Goal: Transaction & Acquisition: Book appointment/travel/reservation

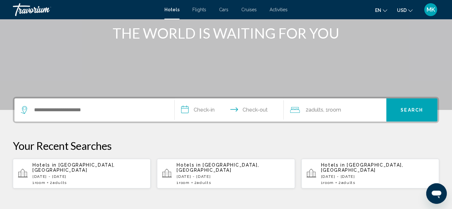
scroll to position [107, 0]
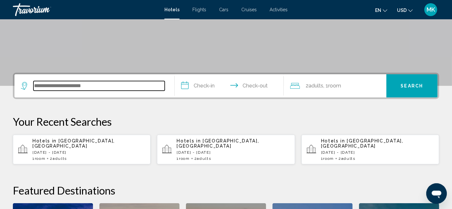
click at [60, 86] on input "Search widget" at bounding box center [98, 86] width 131 height 10
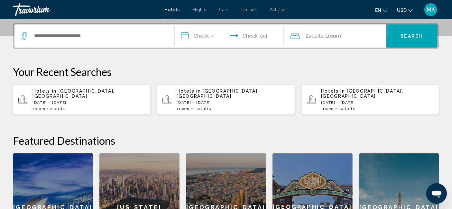
scroll to position [159, 0]
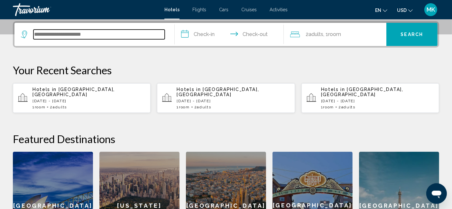
drag, startPoint x: 60, startPoint y: 86, endPoint x: 53, endPoint y: 33, distance: 53.6
click at [53, 33] on input "Search widget" at bounding box center [98, 35] width 131 height 10
paste input "**********"
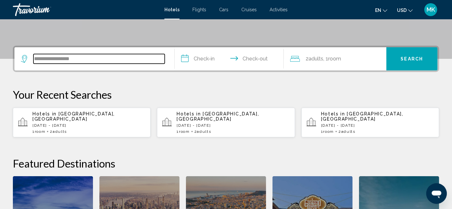
scroll to position [123, 0]
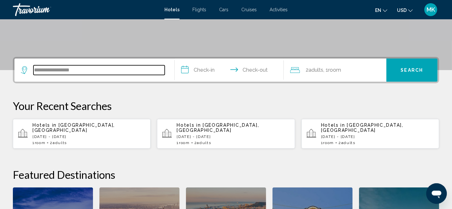
click at [94, 71] on input "**********" at bounding box center [98, 70] width 131 height 10
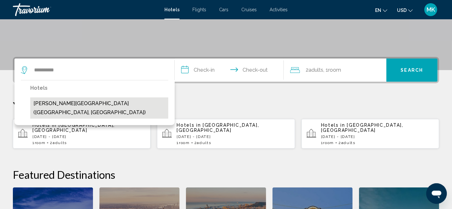
click at [116, 102] on button "[PERSON_NAME][GEOGRAPHIC_DATA] ([GEOGRAPHIC_DATA], [GEOGRAPHIC_DATA])" at bounding box center [99, 107] width 138 height 21
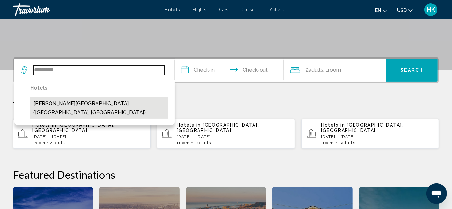
type input "**********"
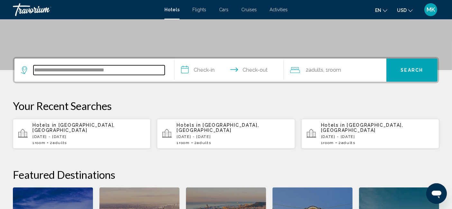
scroll to position [159, 0]
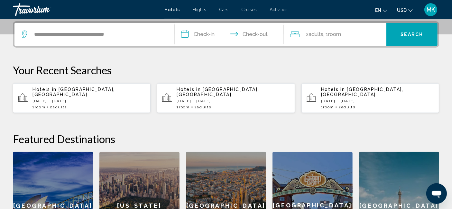
click at [206, 34] on input "**********" at bounding box center [231, 35] width 112 height 25
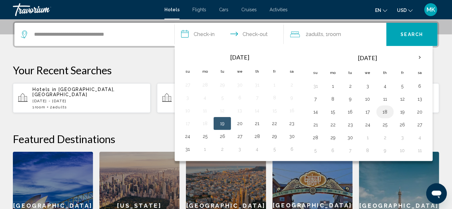
click at [382, 109] on button "18" at bounding box center [385, 111] width 10 height 9
click at [399, 110] on button "19" at bounding box center [402, 111] width 10 height 9
type input "**********"
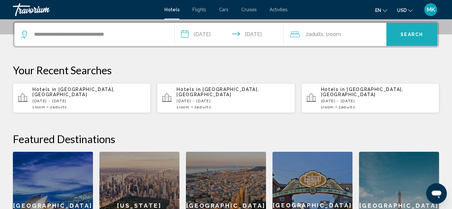
click at [410, 35] on span "Search" at bounding box center [412, 34] width 23 height 5
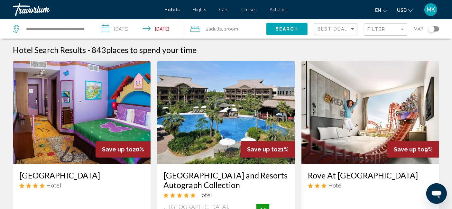
click at [292, 27] on span "Search" at bounding box center [287, 29] width 23 height 5
click at [373, 29] on span "Filter" at bounding box center [376, 29] width 18 height 5
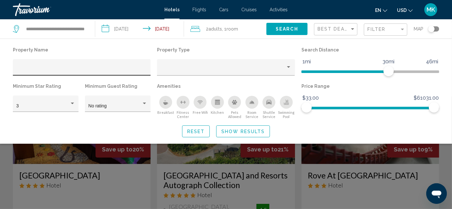
click at [36, 66] on div "Hotel Filters" at bounding box center [81, 69] width 131 height 13
paste input "**********"
click at [22, 70] on input "**********" at bounding box center [81, 69] width 131 height 5
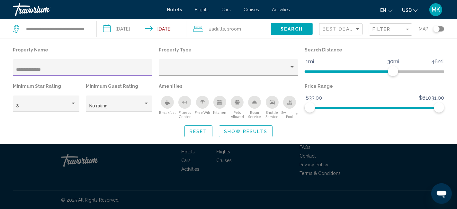
click at [289, 30] on span "Search" at bounding box center [292, 29] width 23 height 5
click at [63, 69] on input "**********" at bounding box center [82, 69] width 133 height 5
type input "*"
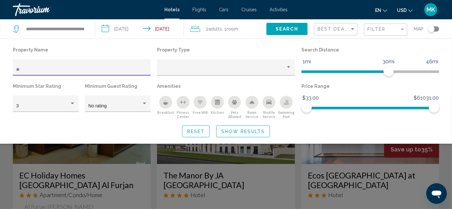
type input "*"
type input "**"
click at [282, 29] on span "Search" at bounding box center [287, 29] width 23 height 5
click at [283, 29] on span "Search" at bounding box center [287, 29] width 23 height 5
click at [258, 131] on span "Show Results" at bounding box center [242, 131] width 43 height 5
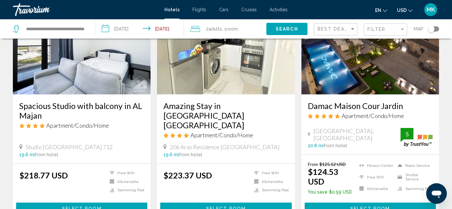
scroll to position [822, 0]
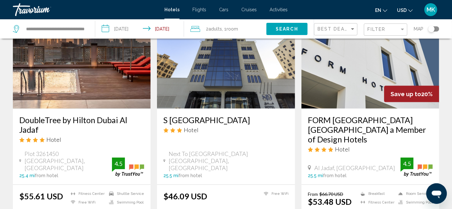
scroll to position [840, 0]
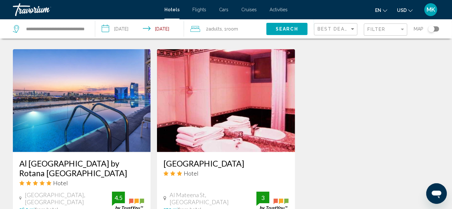
scroll to position [607, 0]
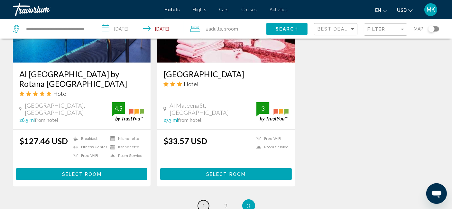
click at [205, 200] on link "page 1" at bounding box center [203, 205] width 11 height 11
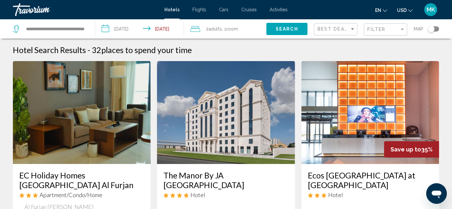
click at [381, 25] on div "Filter" at bounding box center [386, 30] width 38 height 12
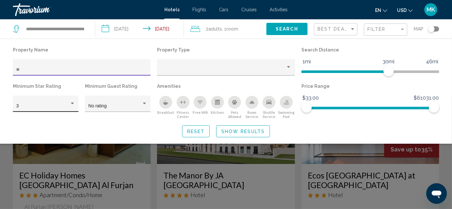
click at [71, 103] on div "Hotel Filters" at bounding box center [72, 103] width 6 height 5
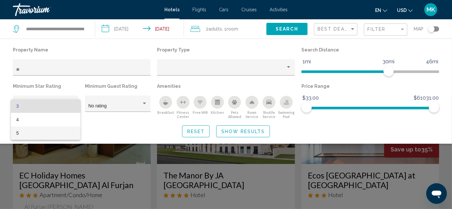
click at [46, 133] on span "5" at bounding box center [45, 133] width 59 height 14
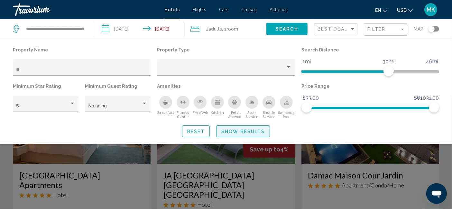
click at [240, 131] on span "Show Results" at bounding box center [242, 131] width 43 height 5
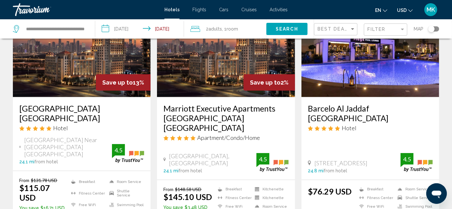
scroll to position [286, 0]
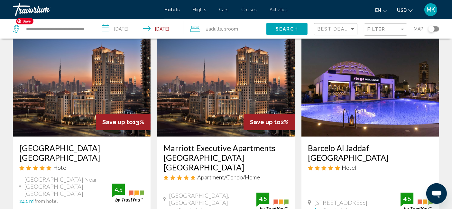
click at [77, 70] on img "Main content" at bounding box center [82, 85] width 138 height 103
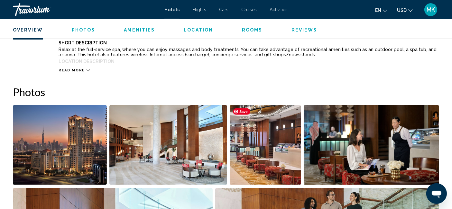
scroll to position [261, 0]
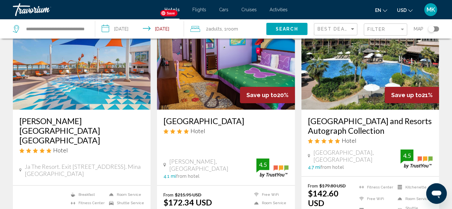
scroll to position [71, 0]
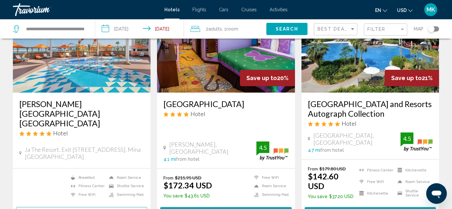
click at [96, 102] on h3 "[PERSON_NAME][GEOGRAPHIC_DATA] [GEOGRAPHIC_DATA]" at bounding box center [81, 113] width 125 height 29
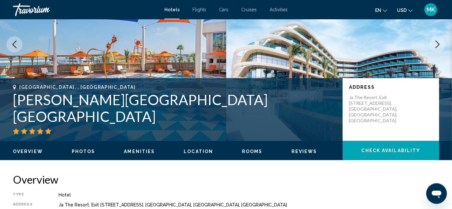
scroll to position [11, 0]
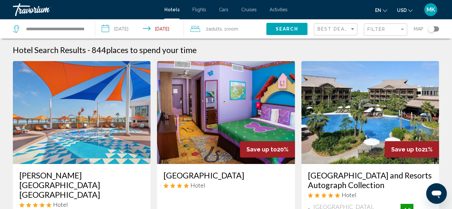
click at [101, 177] on h3 "[PERSON_NAME][GEOGRAPHIC_DATA] [GEOGRAPHIC_DATA]" at bounding box center [81, 184] width 125 height 29
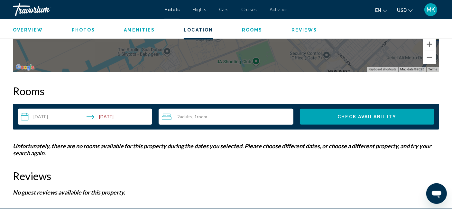
scroll to position [775, 0]
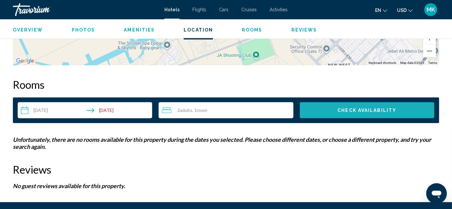
click at [364, 111] on span "Check Availability" at bounding box center [366, 110] width 59 height 5
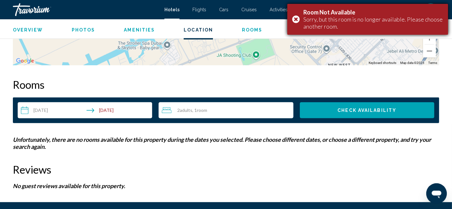
click at [295, 18] on div "Room Not Available Sorry, but this room is no longer available. Please choose a…" at bounding box center [367, 19] width 161 height 31
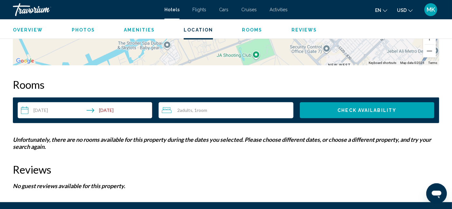
click at [50, 111] on input "**********" at bounding box center [86, 111] width 137 height 18
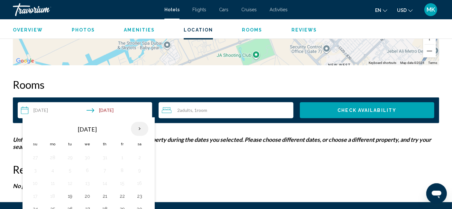
click at [139, 127] on th "Next month" at bounding box center [139, 129] width 17 height 14
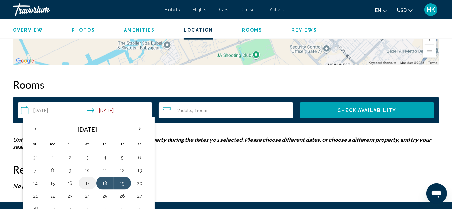
click at [84, 182] on button "17" at bounding box center [87, 183] width 10 height 9
click at [102, 182] on button "18" at bounding box center [105, 183] width 10 height 9
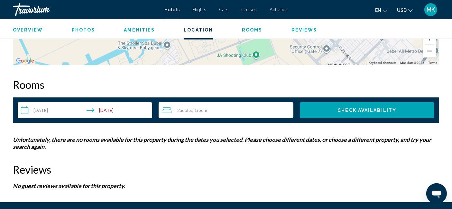
click at [199, 109] on span "Room" at bounding box center [202, 109] width 10 height 5
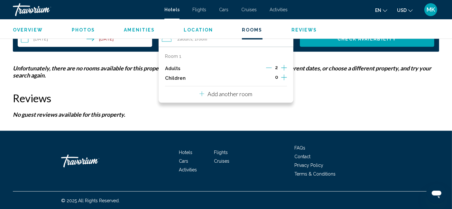
scroll to position [810, 0]
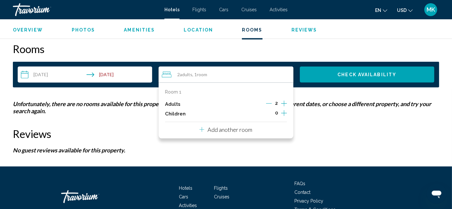
click at [284, 102] on icon "Increment adults" at bounding box center [284, 104] width 6 height 6
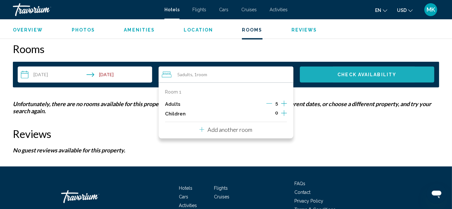
click at [343, 72] on span "Check Availability" at bounding box center [366, 74] width 59 height 5
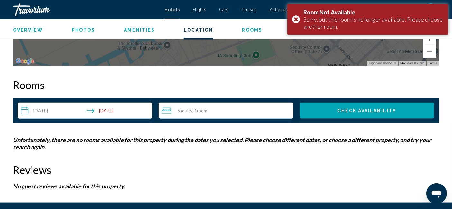
scroll to position [775, 0]
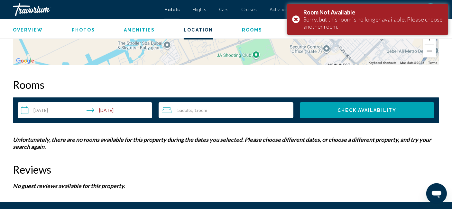
click at [179, 110] on span "5 Adult Adults" at bounding box center [184, 110] width 15 height 5
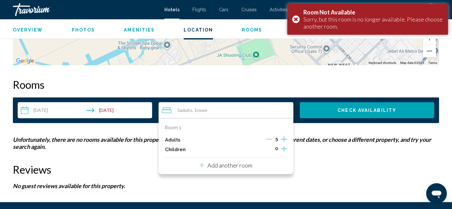
click at [268, 138] on icon "Decrement adults" at bounding box center [269, 139] width 6 height 6
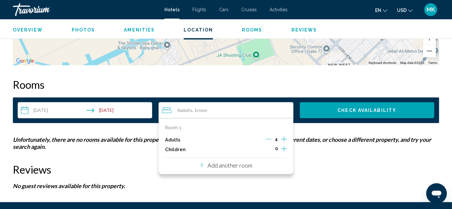
click at [51, 110] on input "**********" at bounding box center [86, 111] width 137 height 18
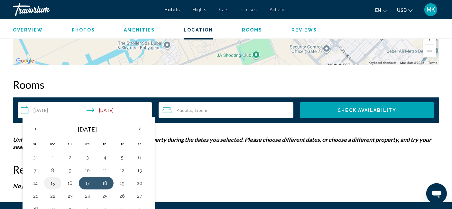
click at [50, 183] on button "15" at bounding box center [53, 183] width 10 height 9
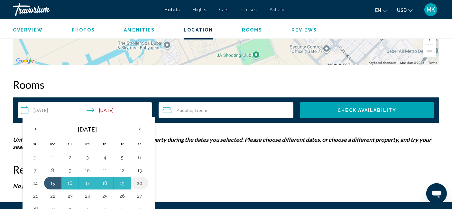
click at [136, 182] on button "20" at bounding box center [139, 183] width 10 height 9
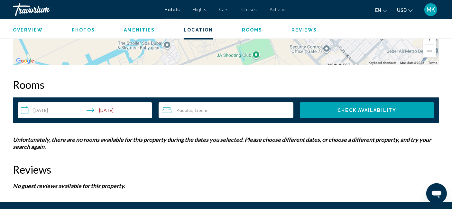
click at [331, 110] on button "Check Availability" at bounding box center [367, 110] width 134 height 16
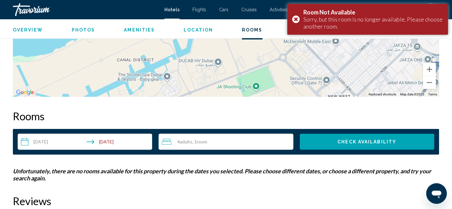
scroll to position [668, 0]
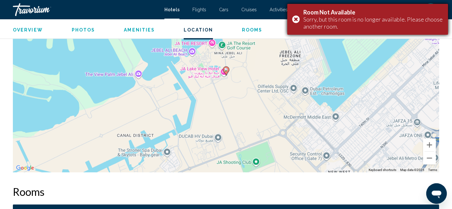
click at [294, 19] on div "Room Not Available Sorry, but this room is no longer available. Please choose a…" at bounding box center [367, 19] width 161 height 31
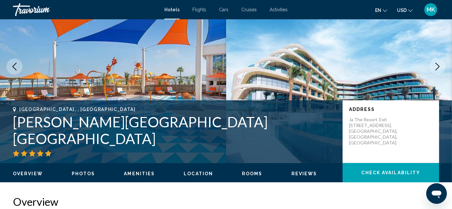
scroll to position [60, 0]
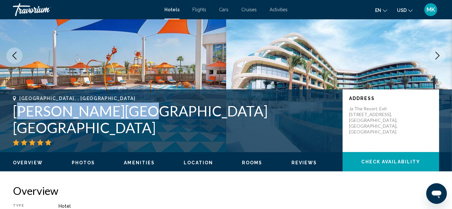
drag, startPoint x: 16, startPoint y: 122, endPoint x: 129, endPoint y: 123, distance: 112.3
click at [129, 123] on h1 "[PERSON_NAME][GEOGRAPHIC_DATA] [GEOGRAPHIC_DATA]" at bounding box center [174, 119] width 323 height 33
click at [48, 130] on h1 "[PERSON_NAME][GEOGRAPHIC_DATA] [GEOGRAPHIC_DATA]" at bounding box center [174, 119] width 323 height 33
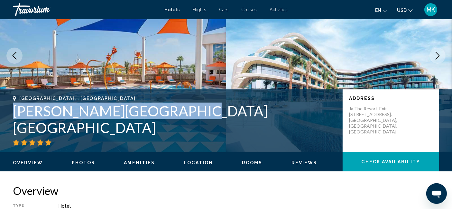
drag, startPoint x: 14, startPoint y: 124, endPoint x: 176, endPoint y: 123, distance: 162.1
click at [176, 123] on h1 "[PERSON_NAME][GEOGRAPHIC_DATA] [GEOGRAPHIC_DATA]" at bounding box center [174, 119] width 323 height 33
click at [5, 125] on div "[GEOGRAPHIC_DATA], , [GEOGRAPHIC_DATA] [PERSON_NAME][GEOGRAPHIC_DATA] [GEOGRAPH…" at bounding box center [226, 121] width 452 height 50
drag, startPoint x: 15, startPoint y: 124, endPoint x: 184, endPoint y: 123, distance: 169.2
click at [184, 123] on h1 "[PERSON_NAME][GEOGRAPHIC_DATA] [GEOGRAPHIC_DATA]" at bounding box center [174, 119] width 323 height 33
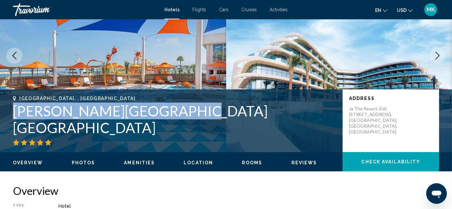
copy h1 "[PERSON_NAME][GEOGRAPHIC_DATA] [GEOGRAPHIC_DATA]"
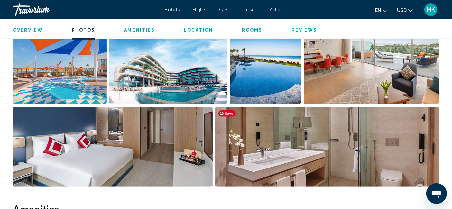
scroll to position [346, 0]
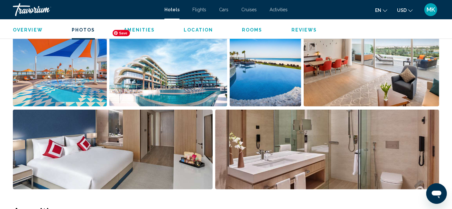
click at [200, 73] on img "Open full-screen image slider" at bounding box center [168, 67] width 118 height 80
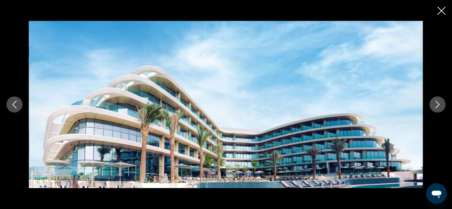
click at [437, 106] on icon "Next image" at bounding box center [438, 105] width 8 height 8
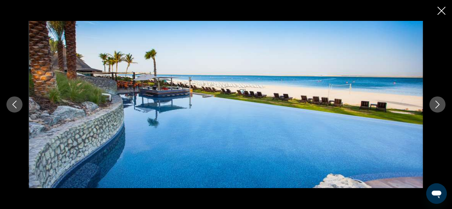
click at [437, 106] on icon "Next image" at bounding box center [438, 105] width 8 height 8
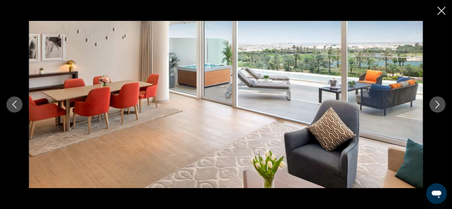
click at [437, 106] on icon "Next image" at bounding box center [438, 105] width 8 height 8
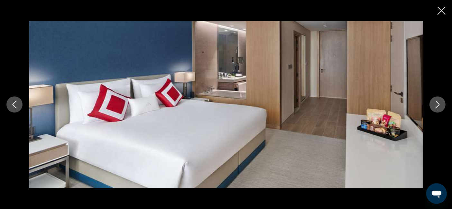
click at [437, 106] on icon "Next image" at bounding box center [438, 105] width 8 height 8
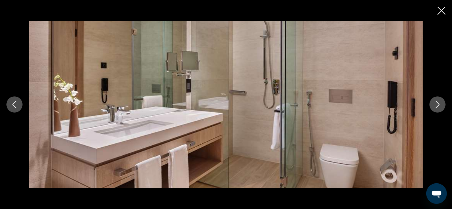
click at [437, 106] on icon "Next image" at bounding box center [438, 105] width 8 height 8
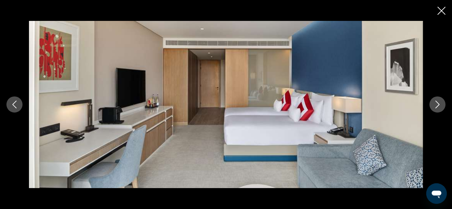
click at [437, 106] on icon "Next image" at bounding box center [438, 105] width 8 height 8
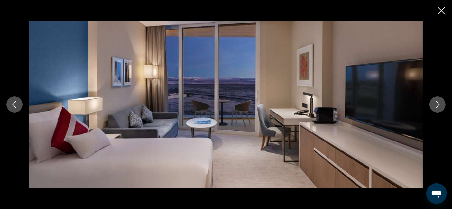
click at [437, 106] on icon "Next image" at bounding box center [438, 105] width 8 height 8
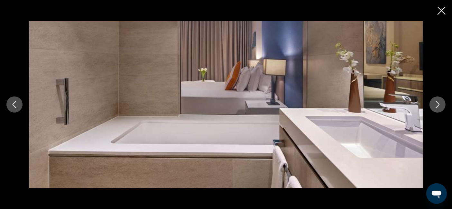
click at [437, 106] on icon "Next image" at bounding box center [438, 105] width 8 height 8
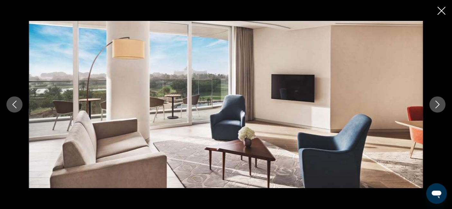
click at [437, 106] on icon "Next image" at bounding box center [438, 105] width 8 height 8
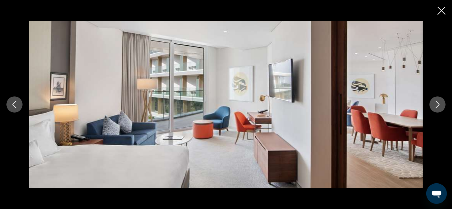
click at [437, 106] on icon "Next image" at bounding box center [438, 105] width 8 height 8
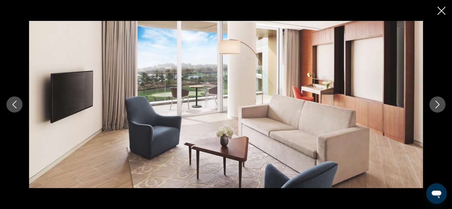
click at [437, 106] on icon "Next image" at bounding box center [438, 105] width 8 height 8
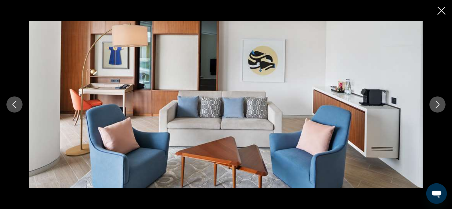
click at [437, 106] on icon "Next image" at bounding box center [438, 105] width 8 height 8
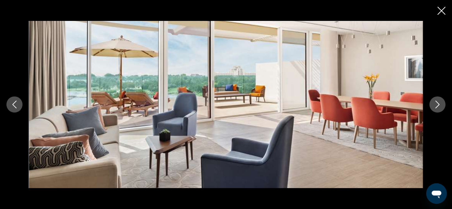
click at [437, 106] on icon "Next image" at bounding box center [438, 105] width 8 height 8
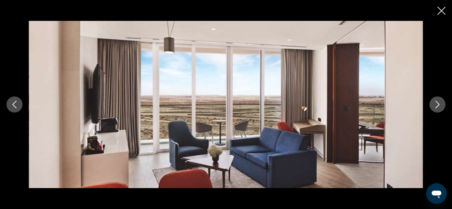
click at [442, 10] on icon "Close slideshow" at bounding box center [441, 11] width 8 height 8
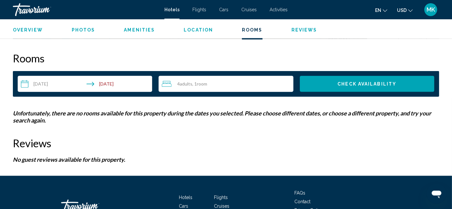
scroll to position [810, 0]
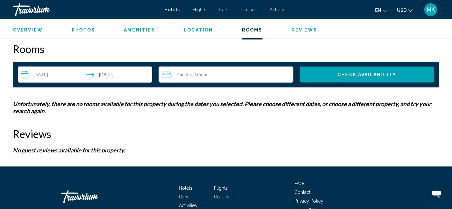
click at [71, 74] on input "**********" at bounding box center [86, 76] width 137 height 18
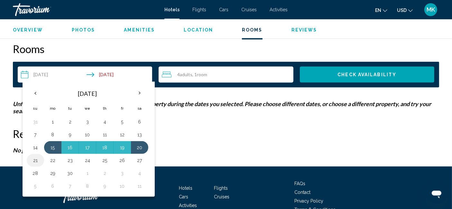
click at [33, 158] on button "21" at bounding box center [35, 160] width 10 height 9
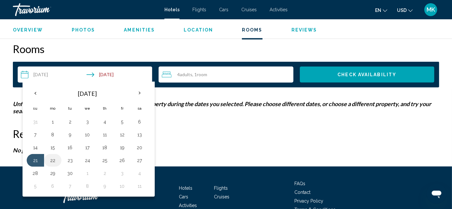
click at [51, 159] on button "22" at bounding box center [53, 160] width 10 height 9
type input "**********"
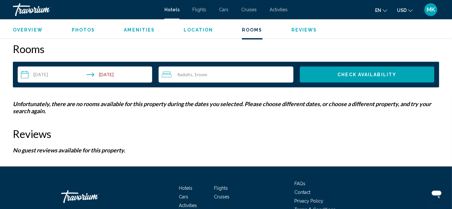
click at [388, 76] on span "Check Availability" at bounding box center [366, 74] width 59 height 5
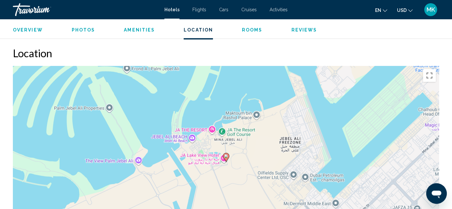
scroll to position [560, 0]
